Goal: Navigation & Orientation: Understand site structure

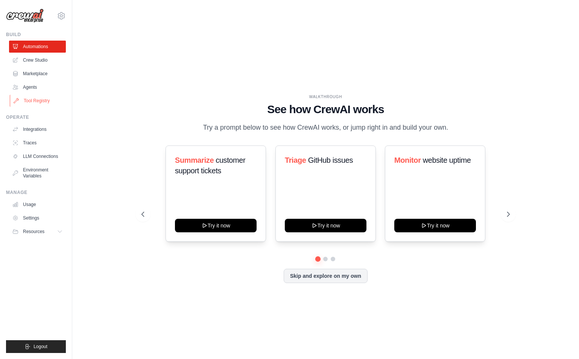
click at [37, 101] on link "Tool Registry" at bounding box center [38, 101] width 57 height 12
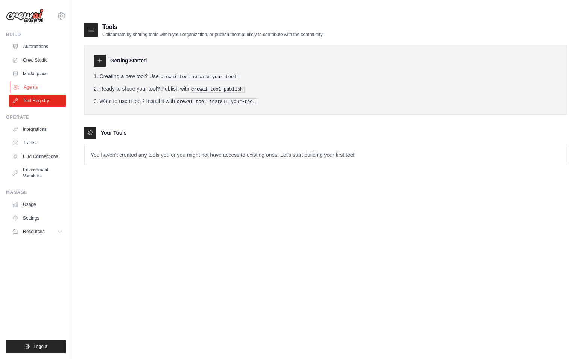
click at [41, 90] on link "Agents" at bounding box center [38, 87] width 57 height 12
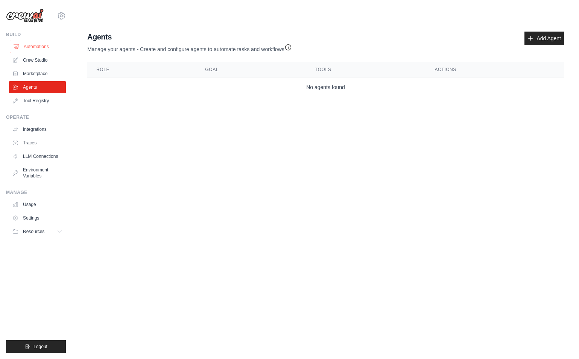
click at [43, 44] on link "Automations" at bounding box center [38, 47] width 57 height 12
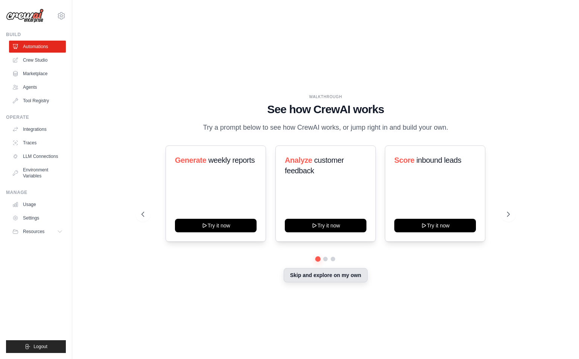
click at [319, 269] on button "Skip and explore on my own" at bounding box center [326, 275] width 84 height 14
